Goal: Find specific page/section: Find specific page/section

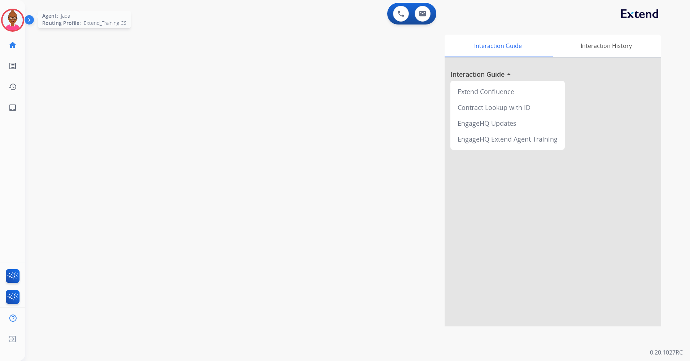
click at [13, 18] on img at bounding box center [13, 20] width 20 height 20
click at [11, 25] on img at bounding box center [13, 20] width 20 height 20
click at [22, 22] on img at bounding box center [13, 20] width 20 height 20
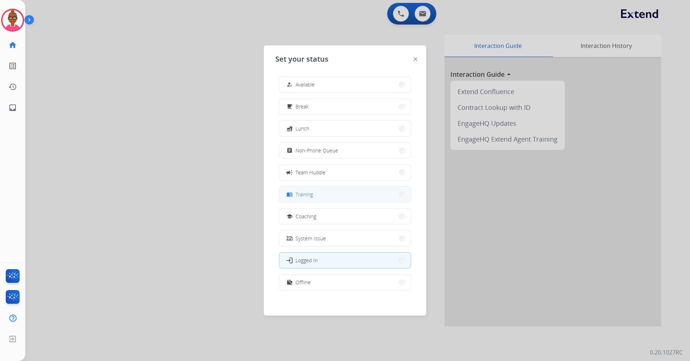
click at [319, 201] on button "menu_book Training" at bounding box center [344, 195] width 131 height 16
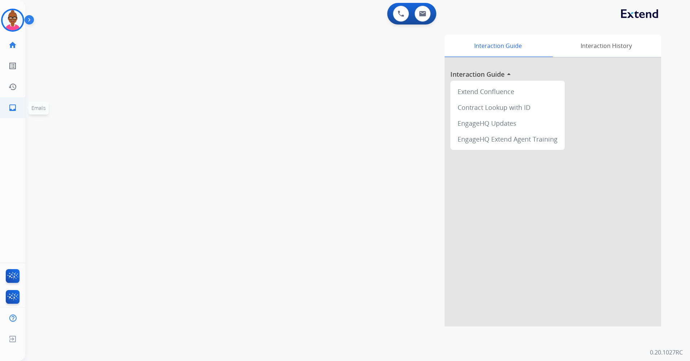
click at [18, 112] on link "inbox Emails" at bounding box center [13, 108] width 20 height 20
select select "**********"
